Goal: Book appointment/travel/reservation

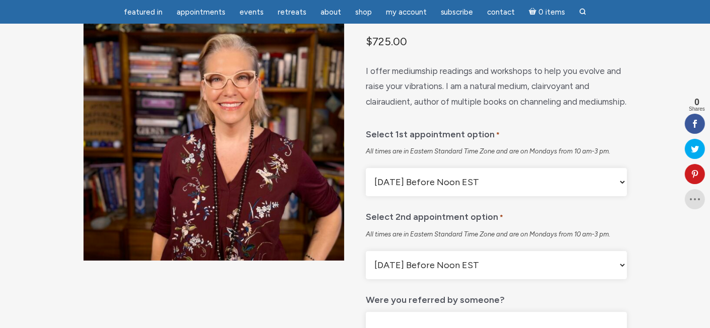
scroll to position [151, 0]
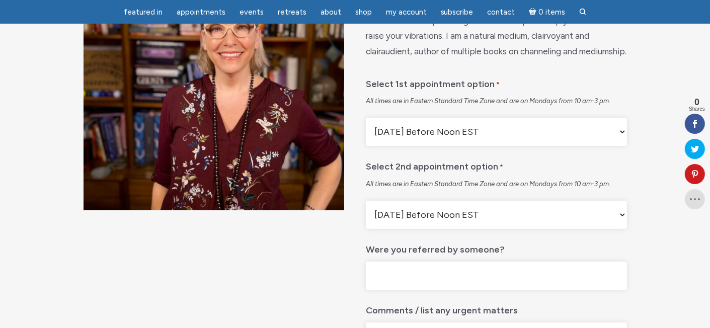
click at [561, 146] on select "Monday Before Noon EST Monday After Noon EST First Available" at bounding box center [496, 132] width 261 height 28
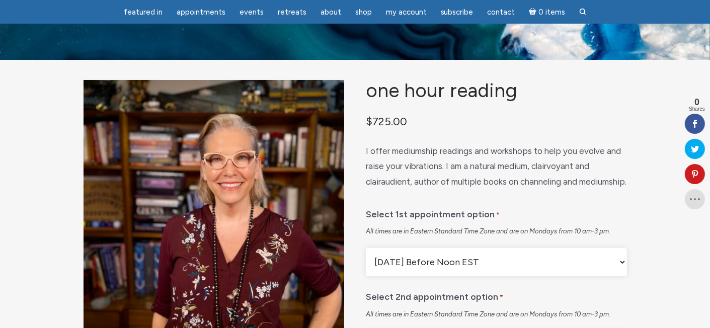
scroll to position [0, 0]
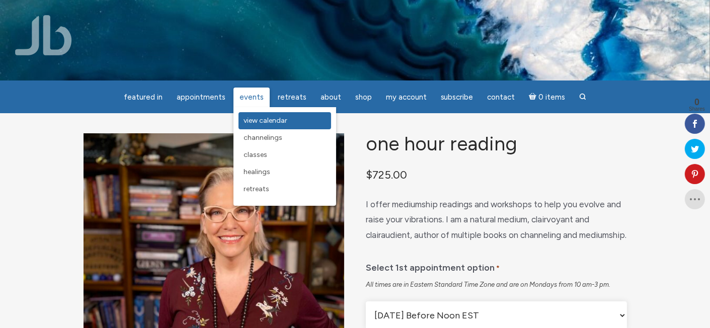
click at [258, 125] on span "View Calendar" at bounding box center [265, 120] width 44 height 9
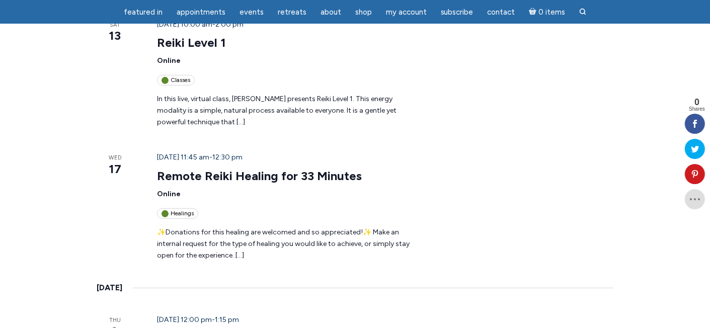
scroll to position [453, 0]
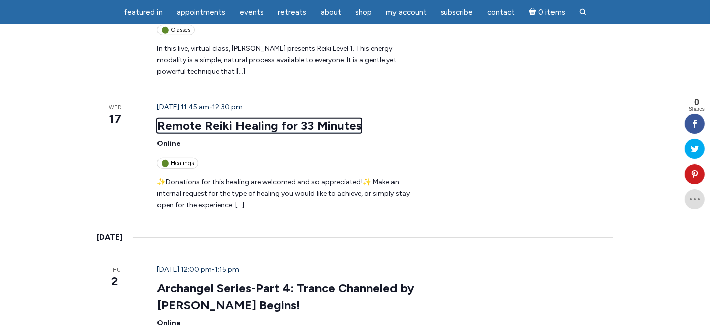
click at [269, 118] on link "Remote Reiki Healing for 33 Minutes" at bounding box center [259, 125] width 205 height 15
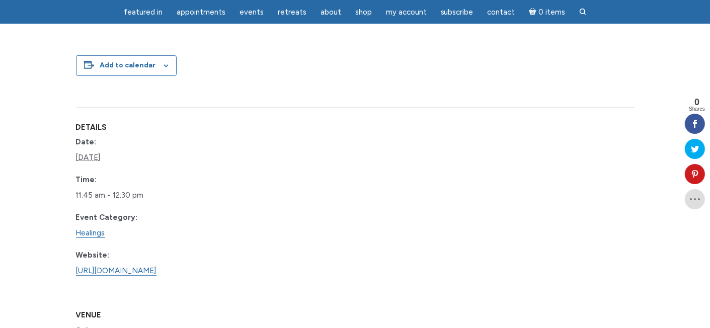
scroll to position [352, 0]
